Goal: Find specific page/section: Find specific page/section

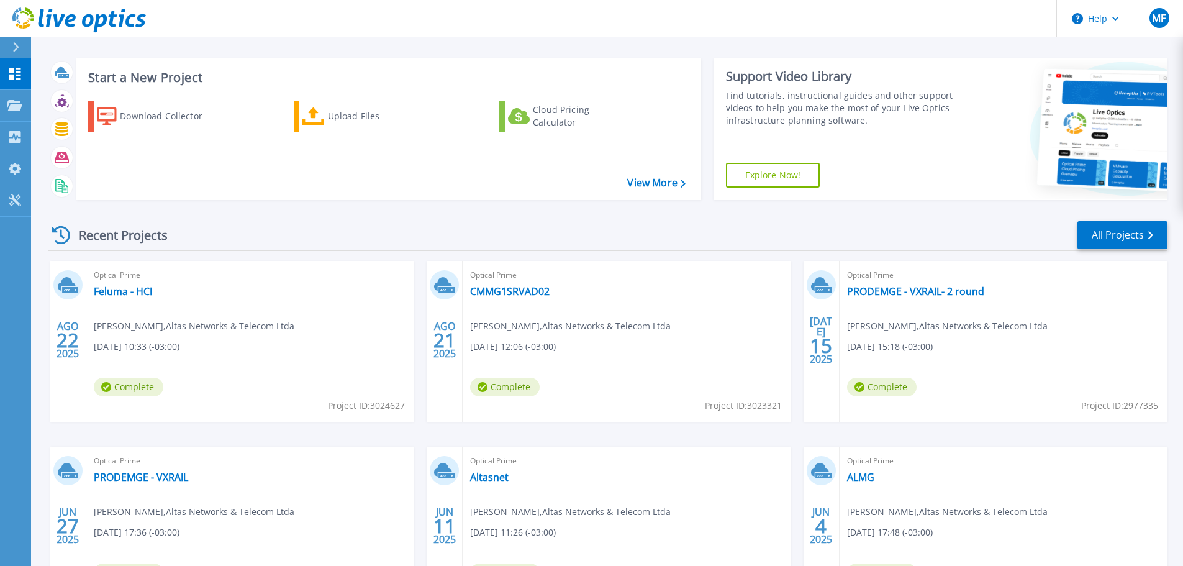
scroll to position [62, 0]
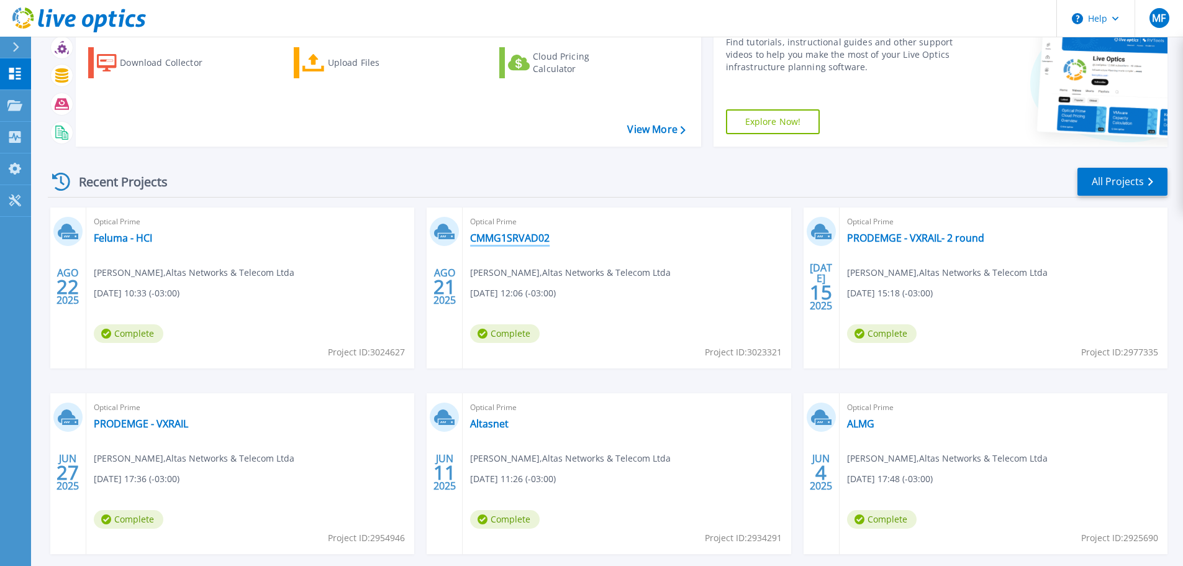
click at [524, 241] on link "CMMG1SRVAD02" at bounding box center [510, 238] width 80 height 12
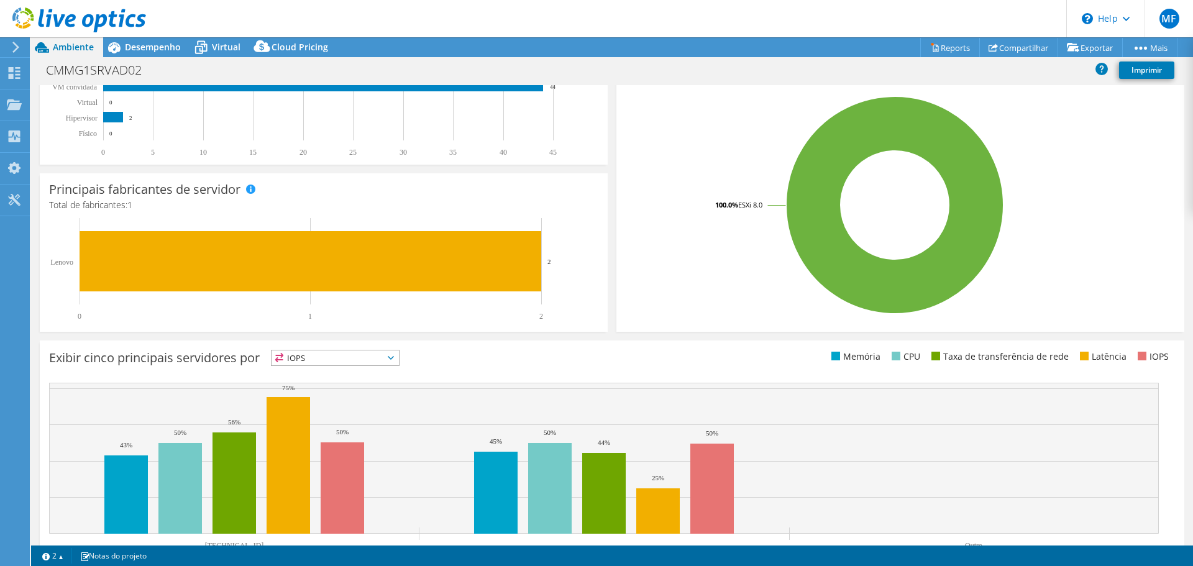
scroll to position [248, 0]
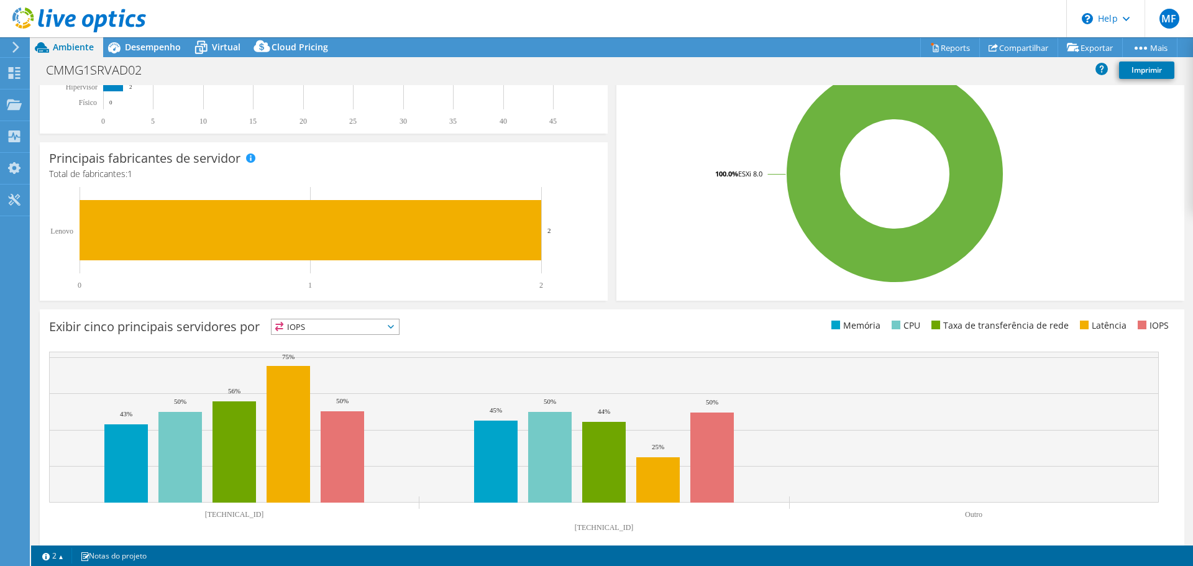
select select "USD"
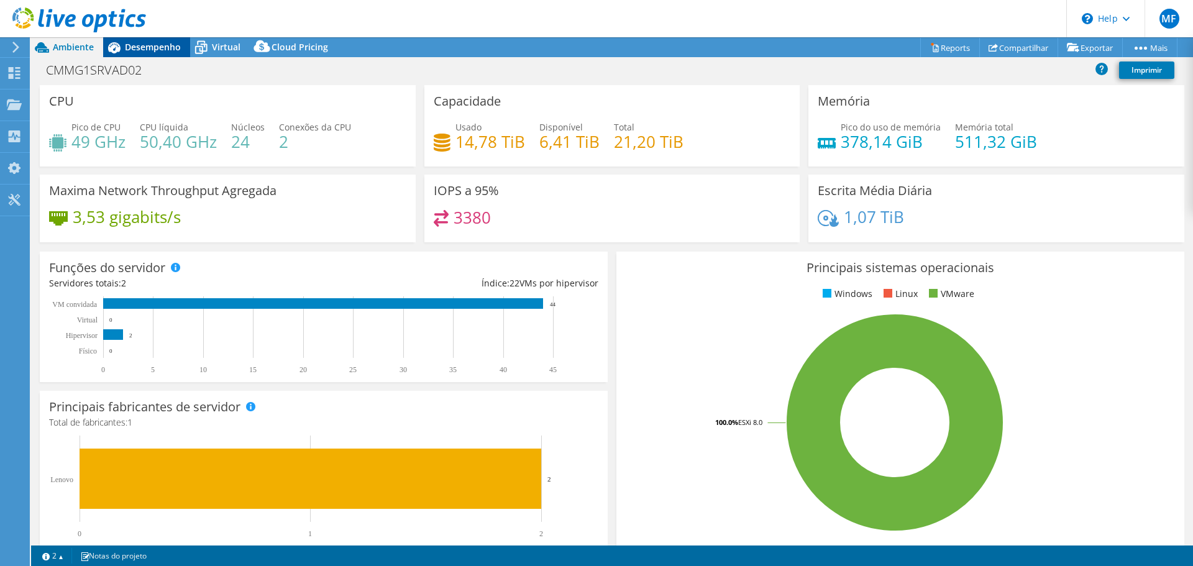
click at [147, 40] on div "Desempenho" at bounding box center [146, 47] width 87 height 20
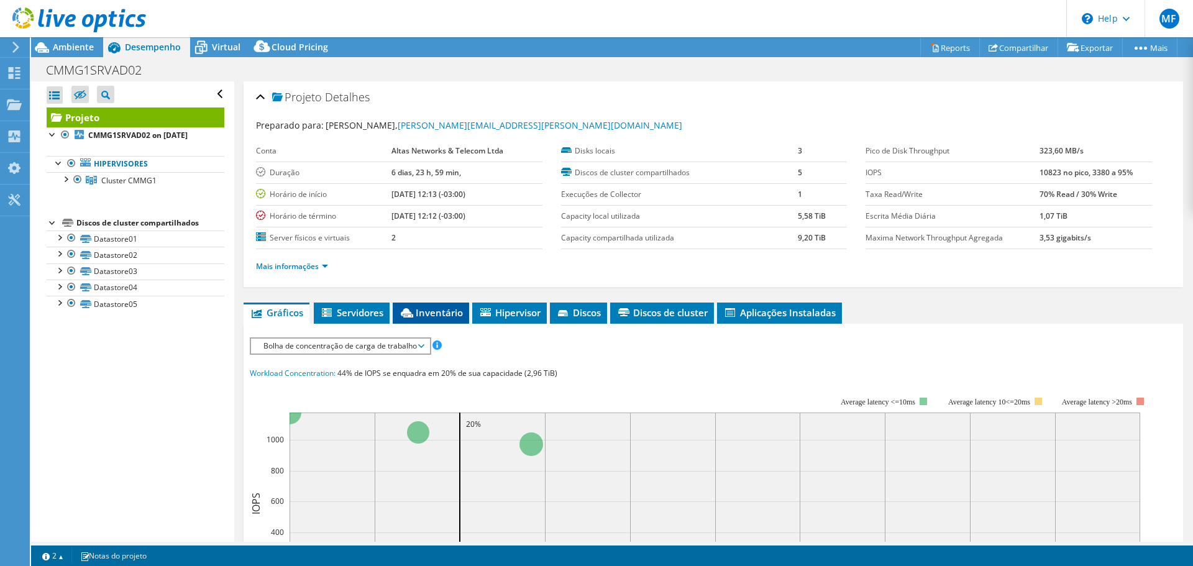
click at [409, 309] on icon at bounding box center [407, 312] width 12 height 9
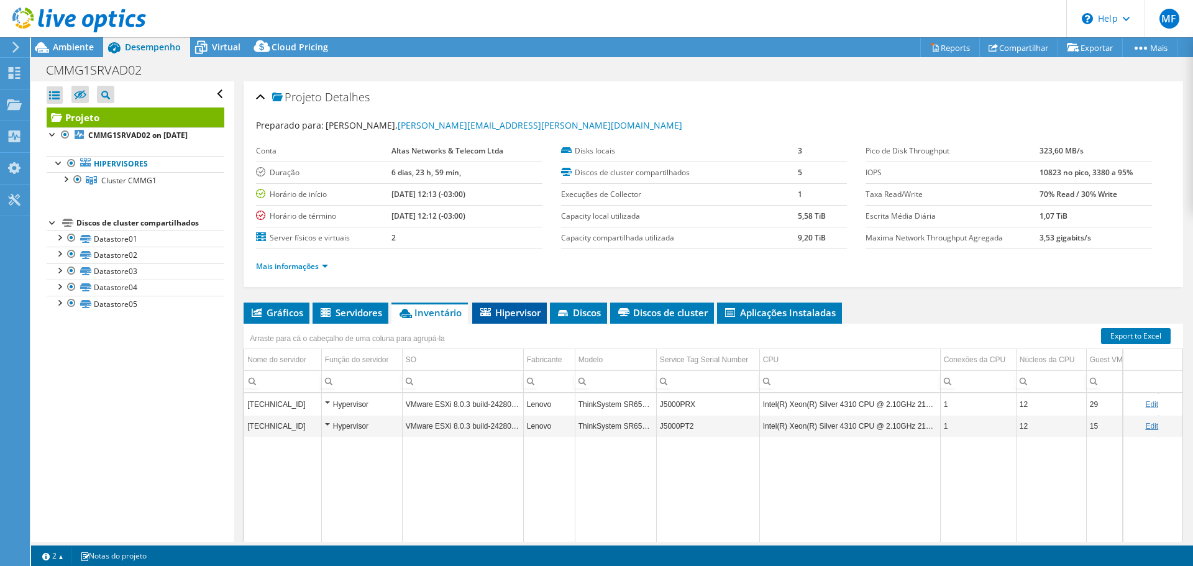
click at [516, 313] on span "Hipervisor" at bounding box center [509, 312] width 62 height 12
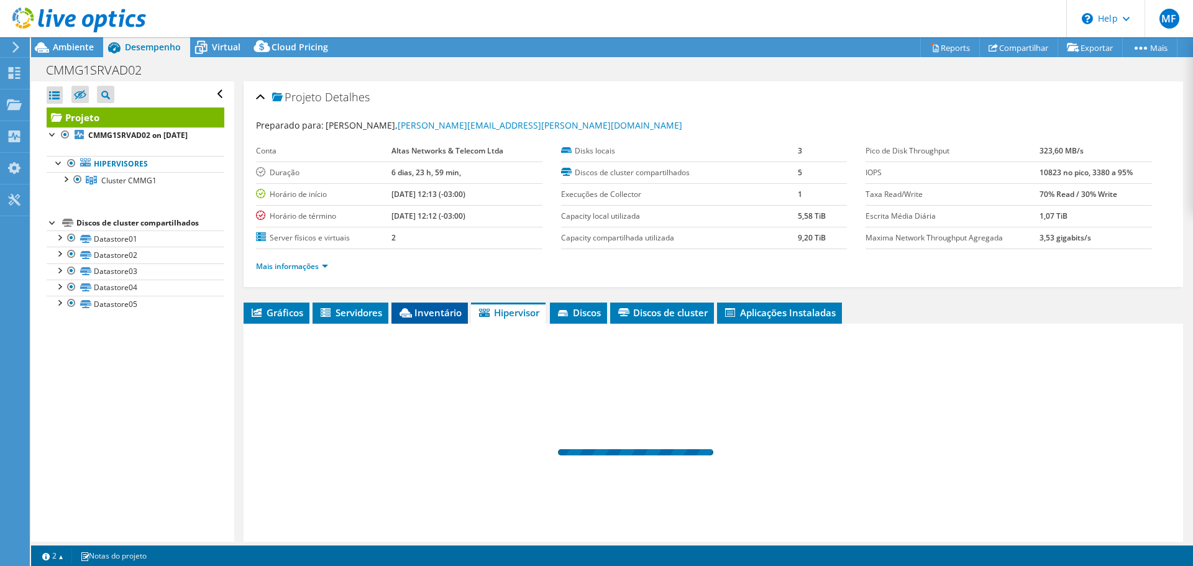
click at [445, 309] on span "Inventário" at bounding box center [430, 312] width 64 height 12
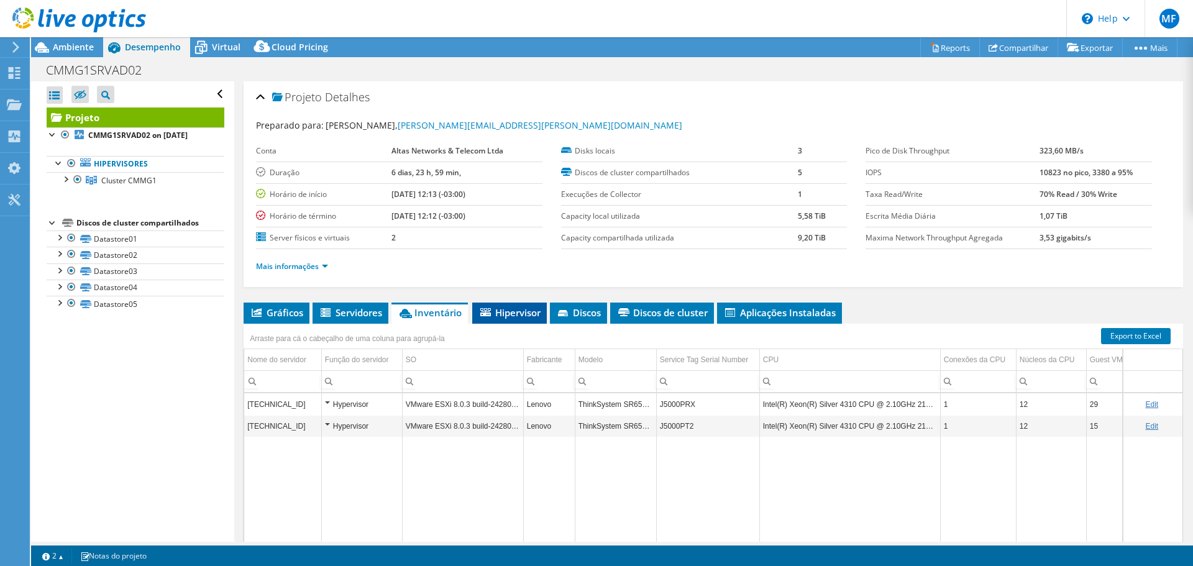
click at [517, 316] on span "Hipervisor" at bounding box center [509, 312] width 62 height 12
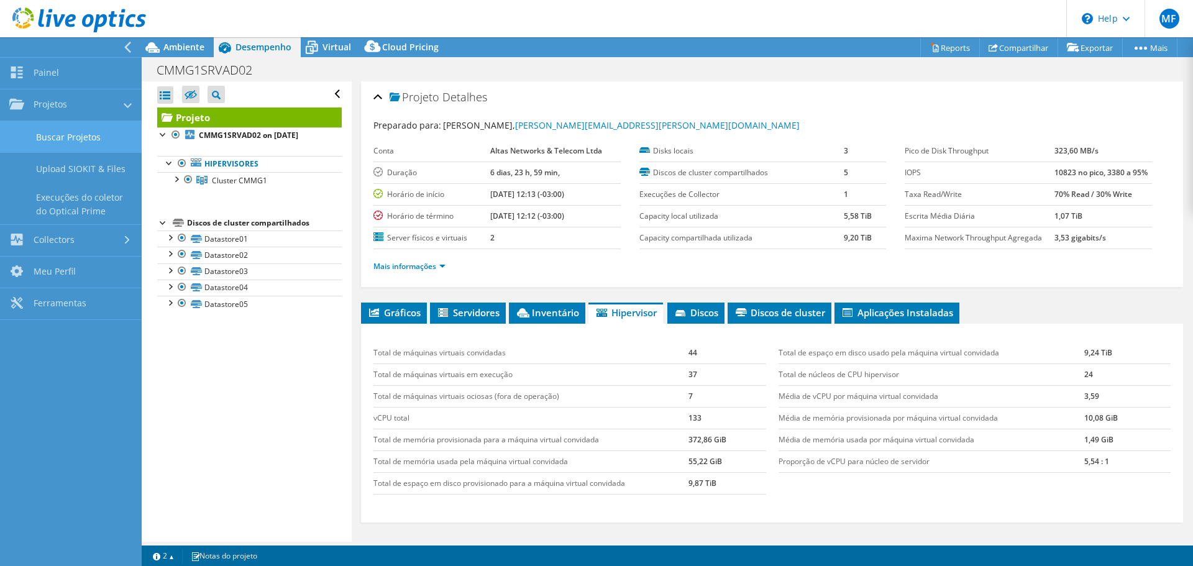
click at [86, 139] on link "Buscar Projetos" at bounding box center [71, 137] width 142 height 32
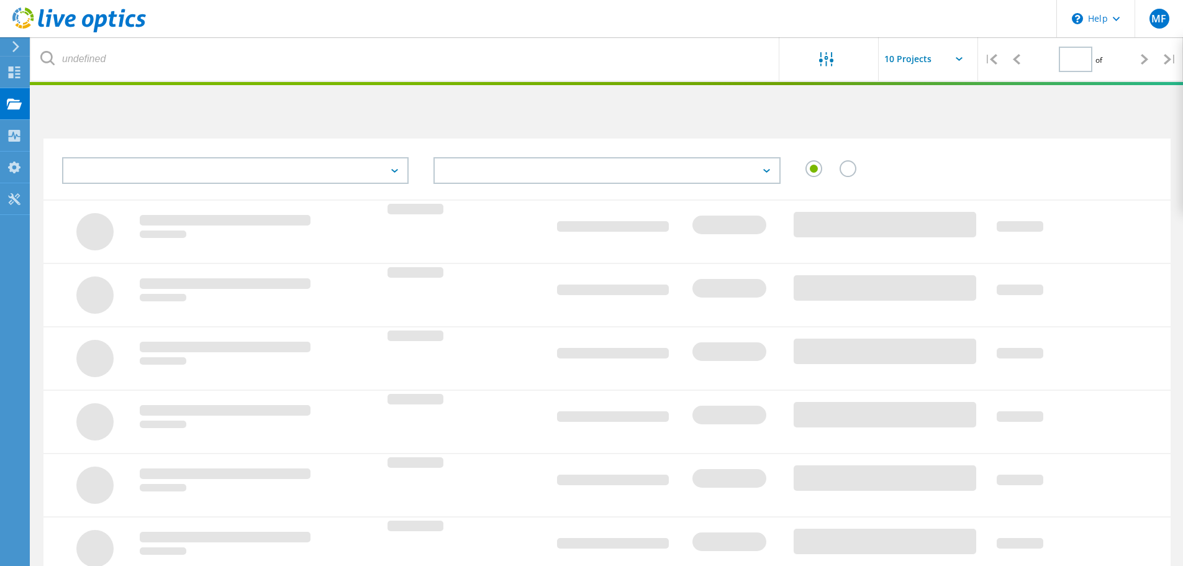
type input "1"
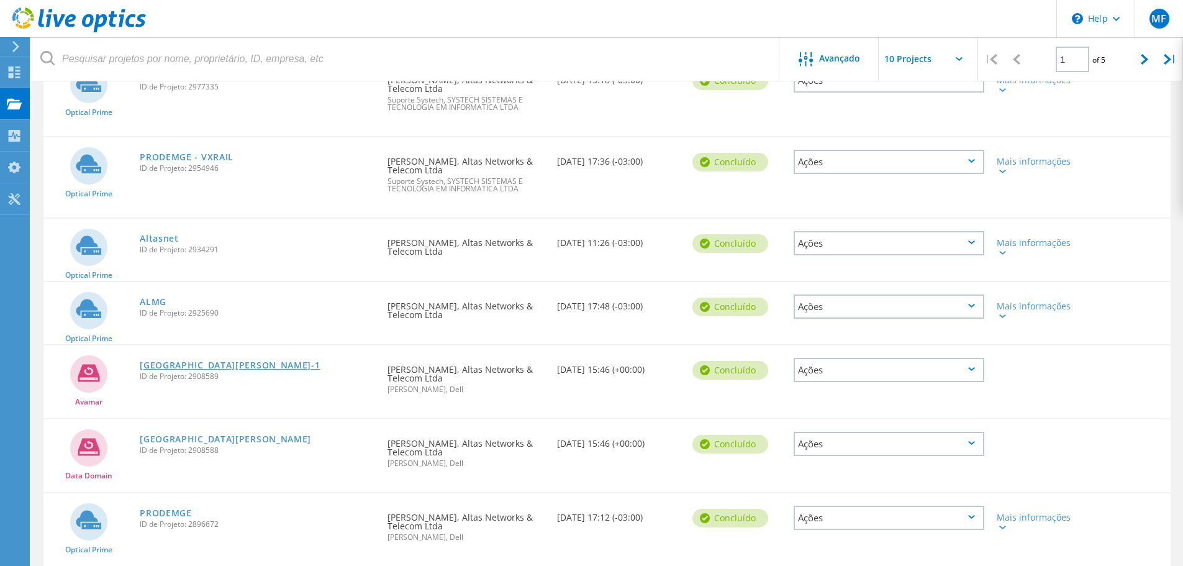
scroll to position [311, 0]
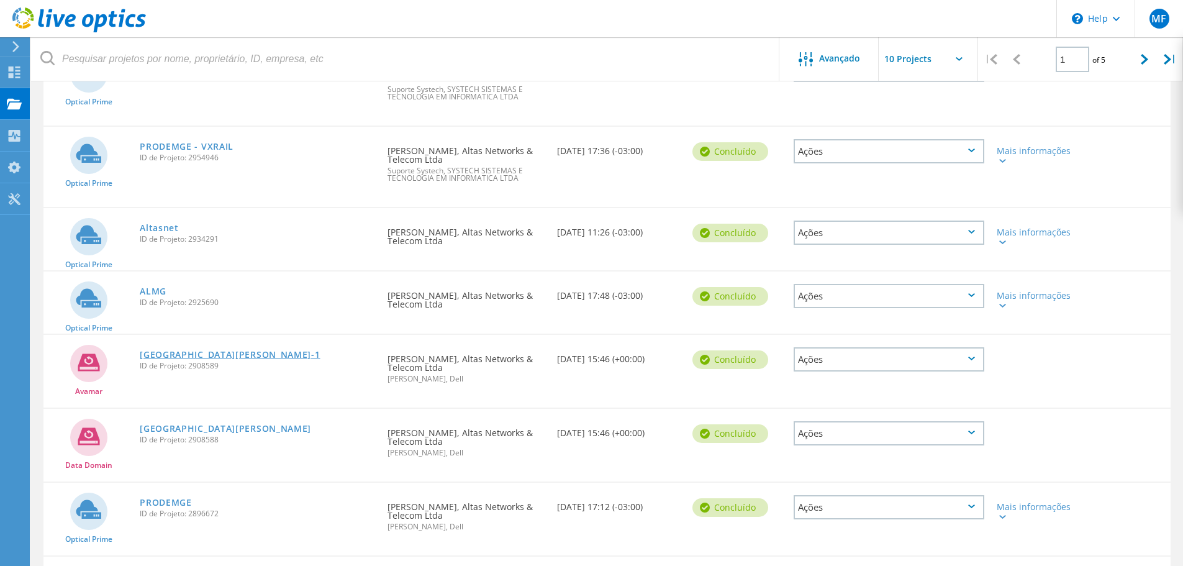
click at [209, 355] on link "Colegio Sto Agostinho-1" at bounding box center [230, 354] width 180 height 9
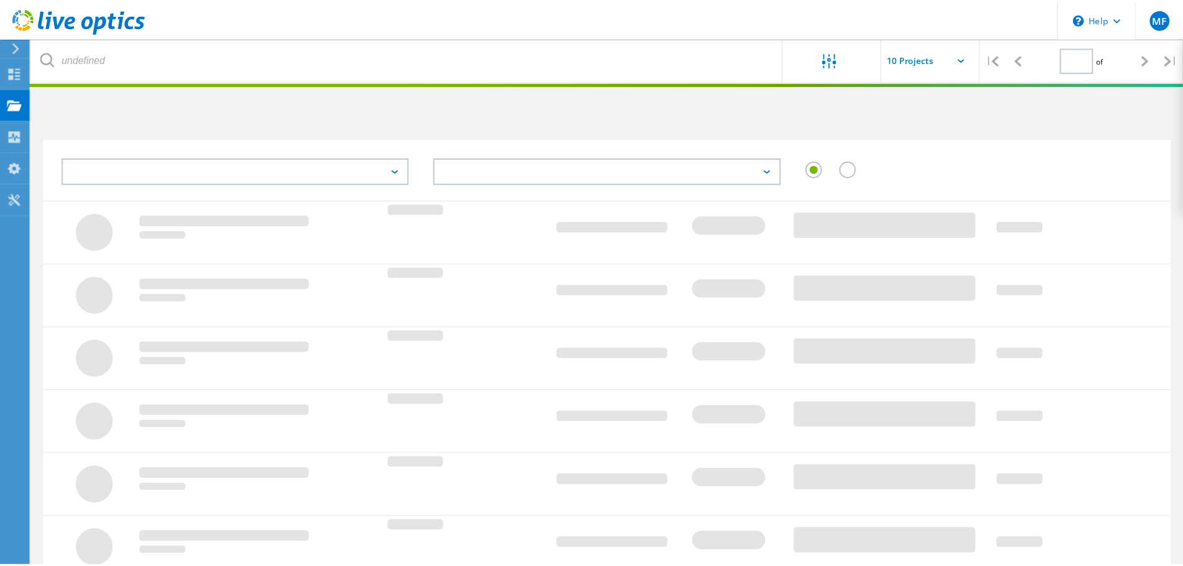
scroll to position [311, 0]
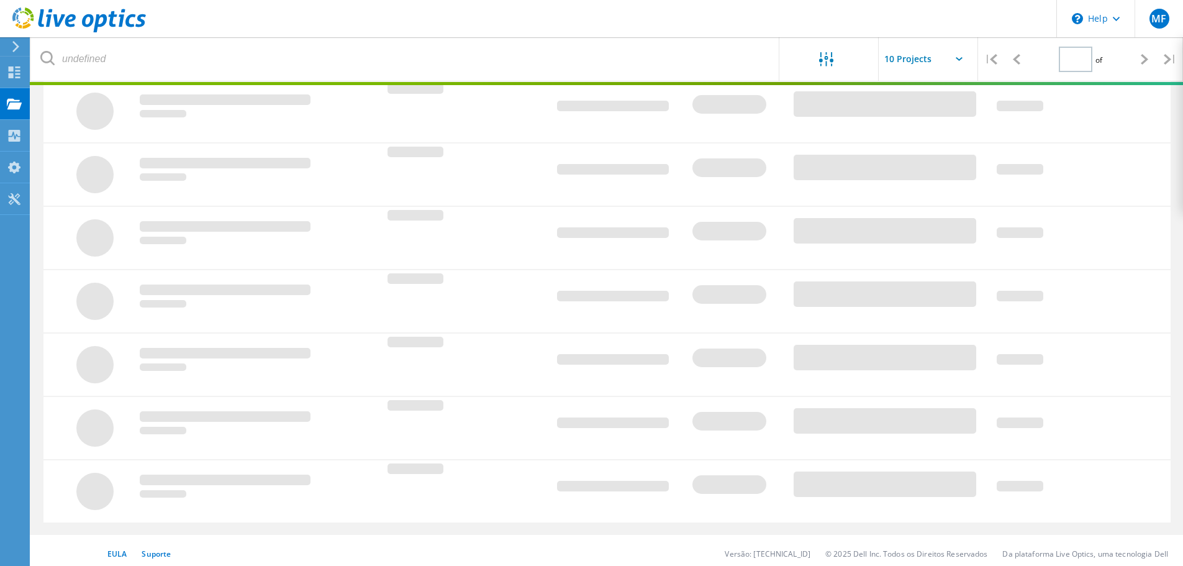
type input "1"
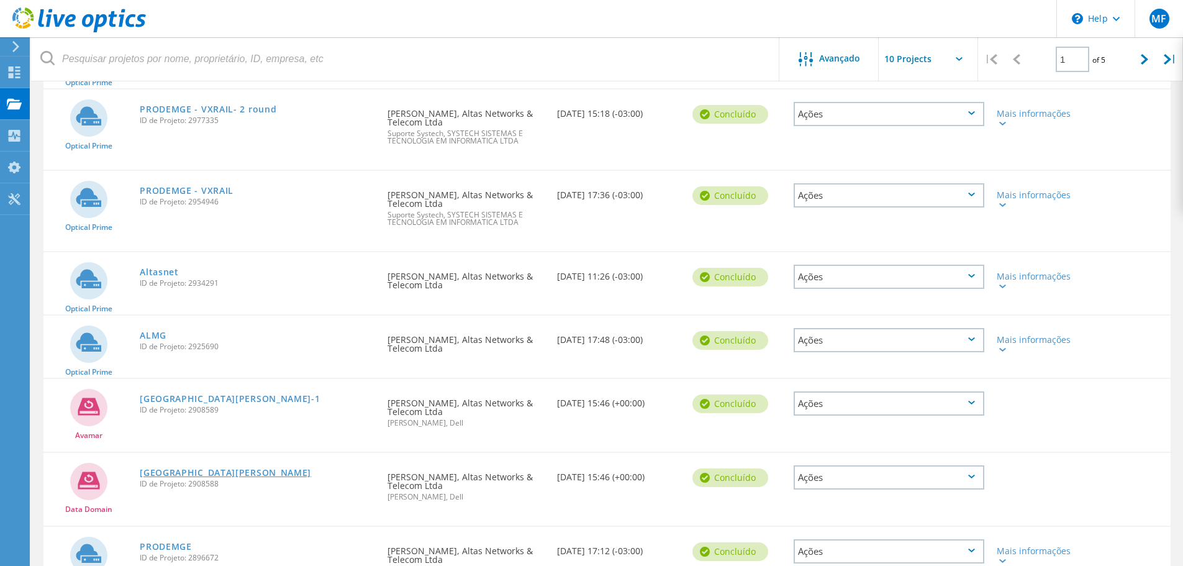
scroll to position [289, 0]
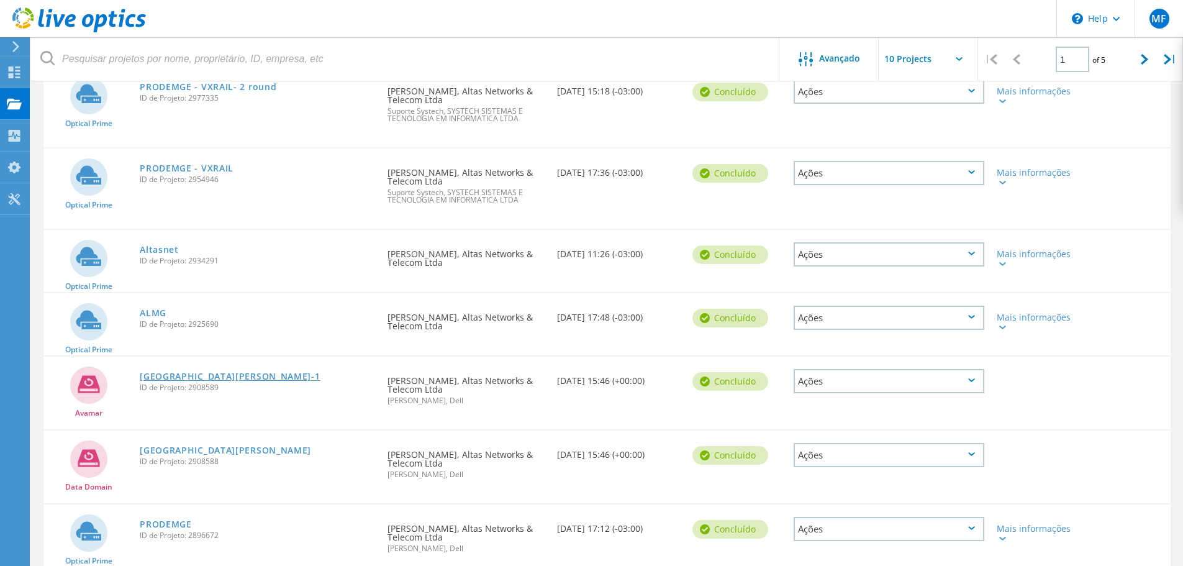
click at [195, 372] on link "[GEOGRAPHIC_DATA][PERSON_NAME]-1" at bounding box center [230, 376] width 180 height 9
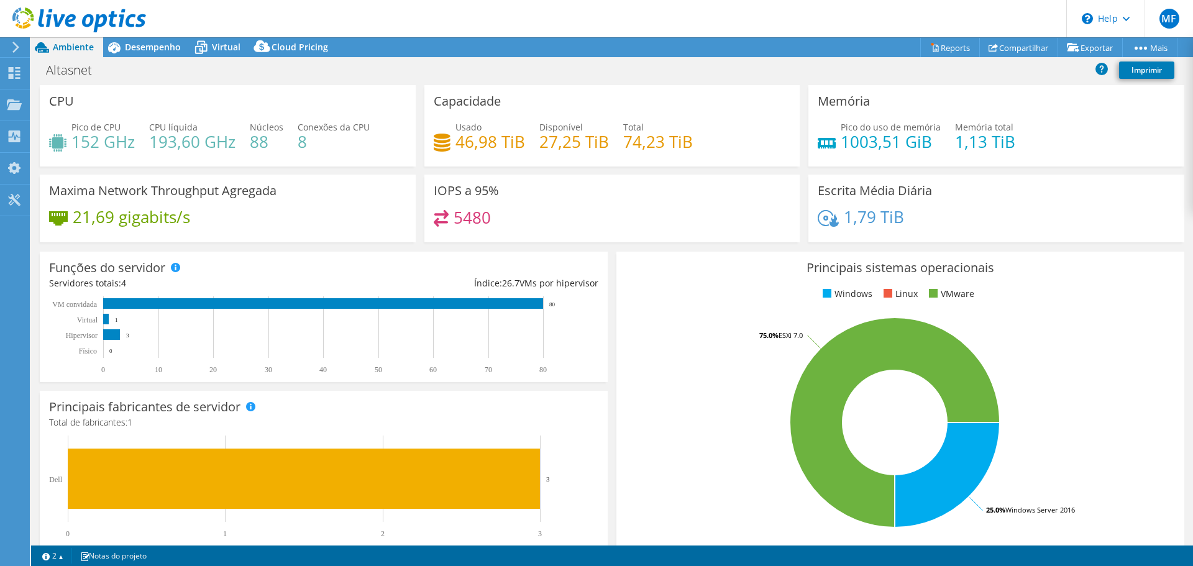
select select "USD"
click at [165, 44] on span "Desempenho" at bounding box center [153, 47] width 56 height 12
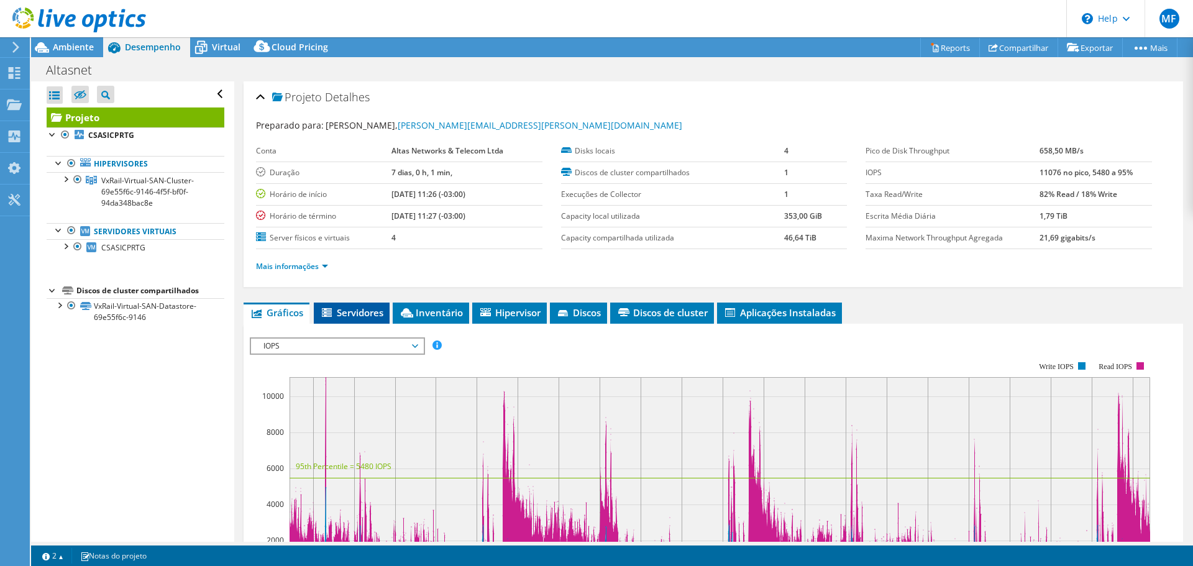
click at [366, 305] on li "Servidores" at bounding box center [352, 312] width 76 height 21
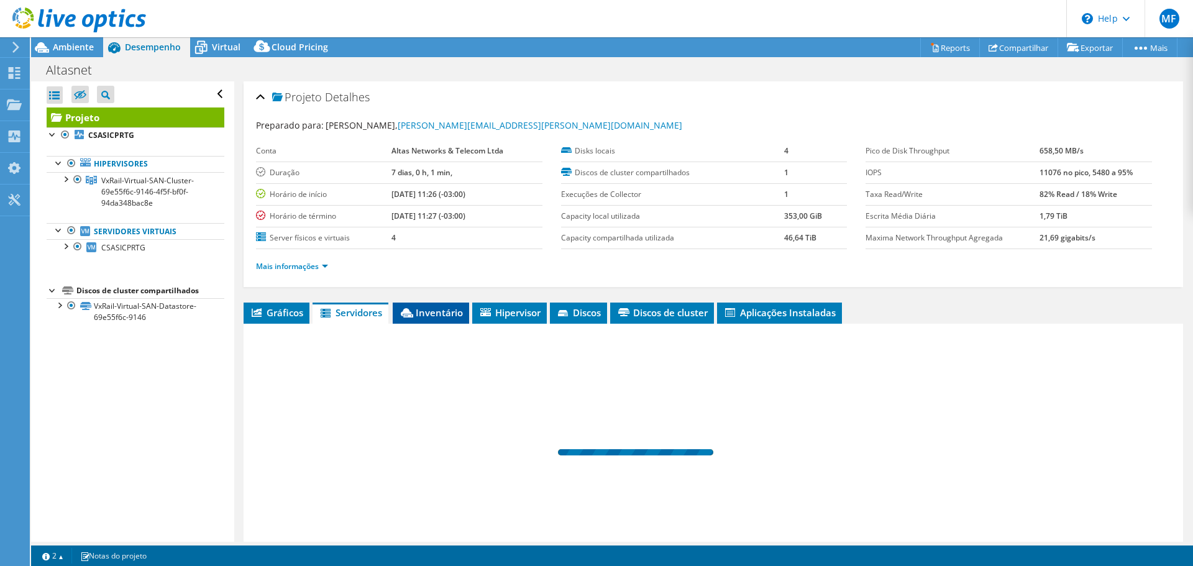
click at [433, 309] on span "Inventário" at bounding box center [431, 312] width 64 height 12
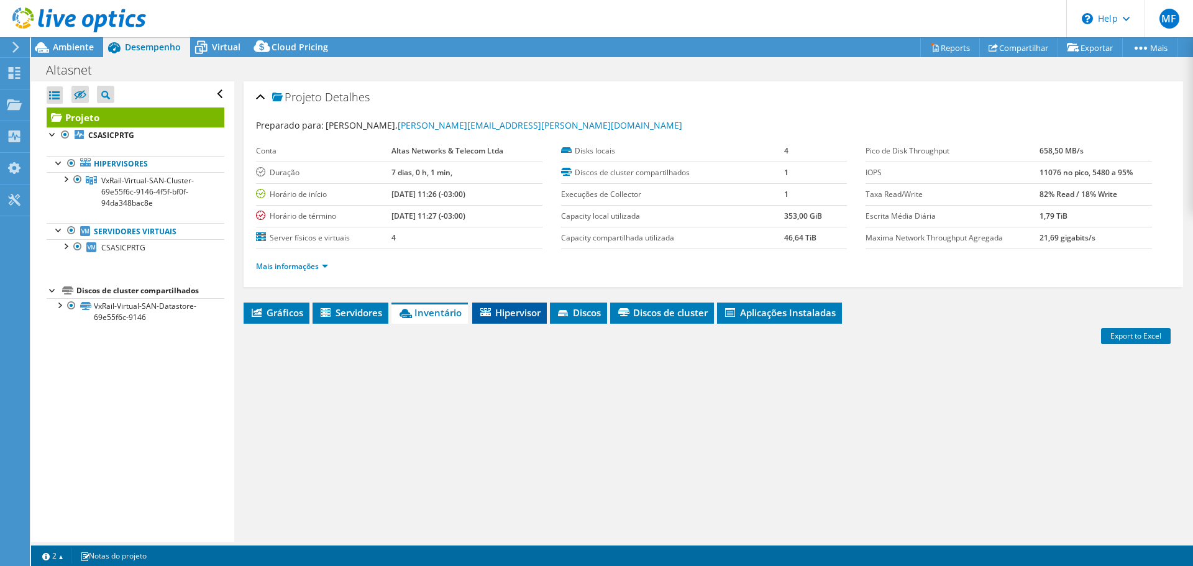
click at [517, 311] on span "Hipervisor" at bounding box center [509, 312] width 62 height 12
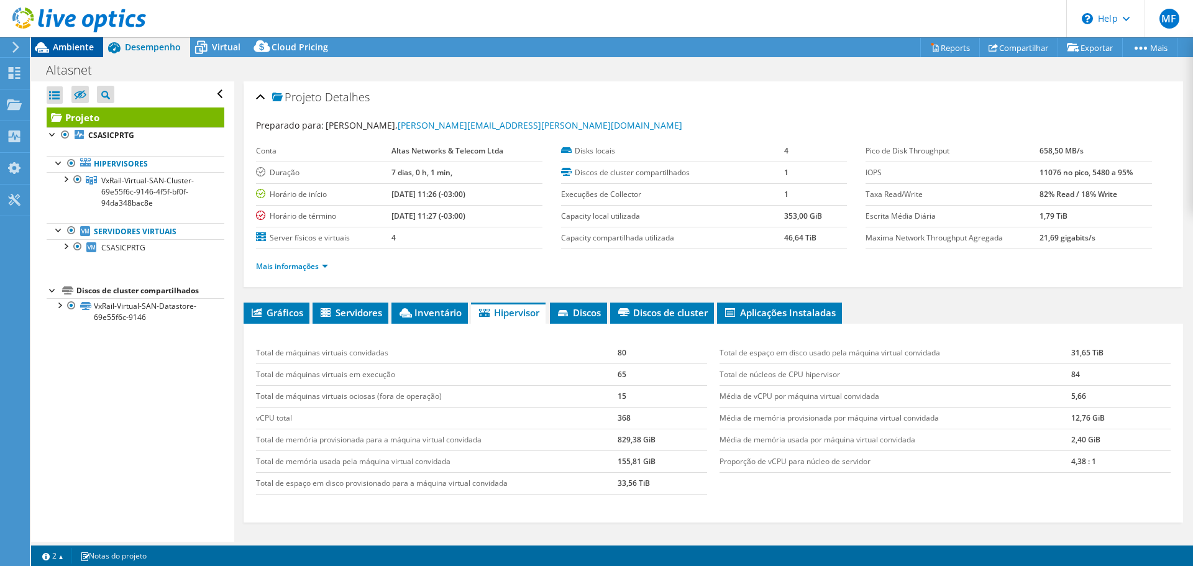
click at [70, 52] on span "Ambiente" at bounding box center [73, 47] width 41 height 12
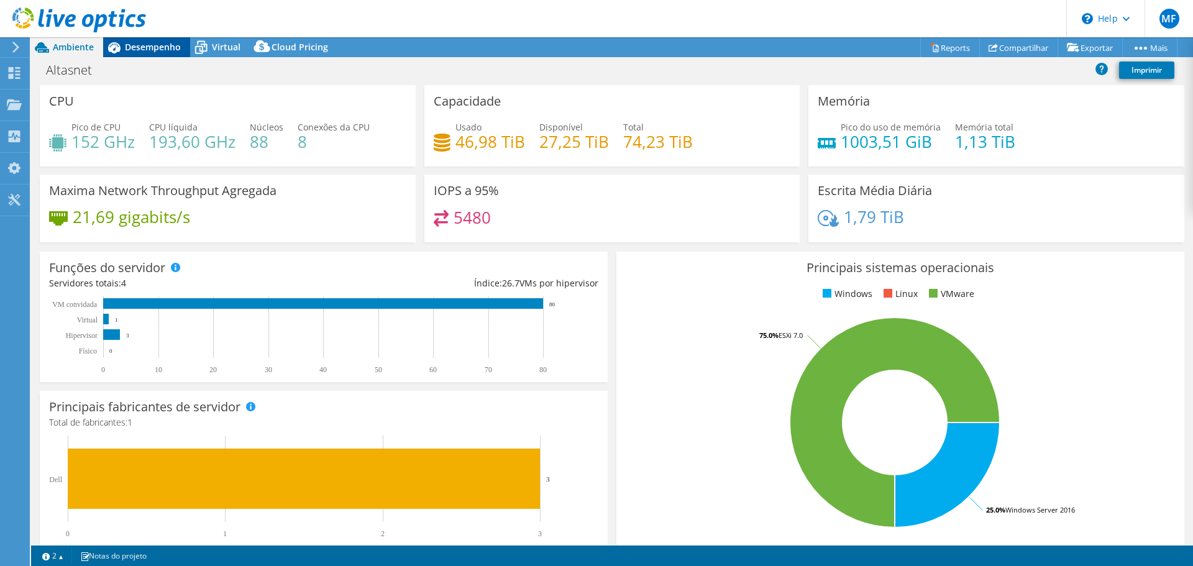
click at [145, 43] on span "Desempenho" at bounding box center [153, 47] width 56 height 12
